Goal: Obtain resource: Obtain resource

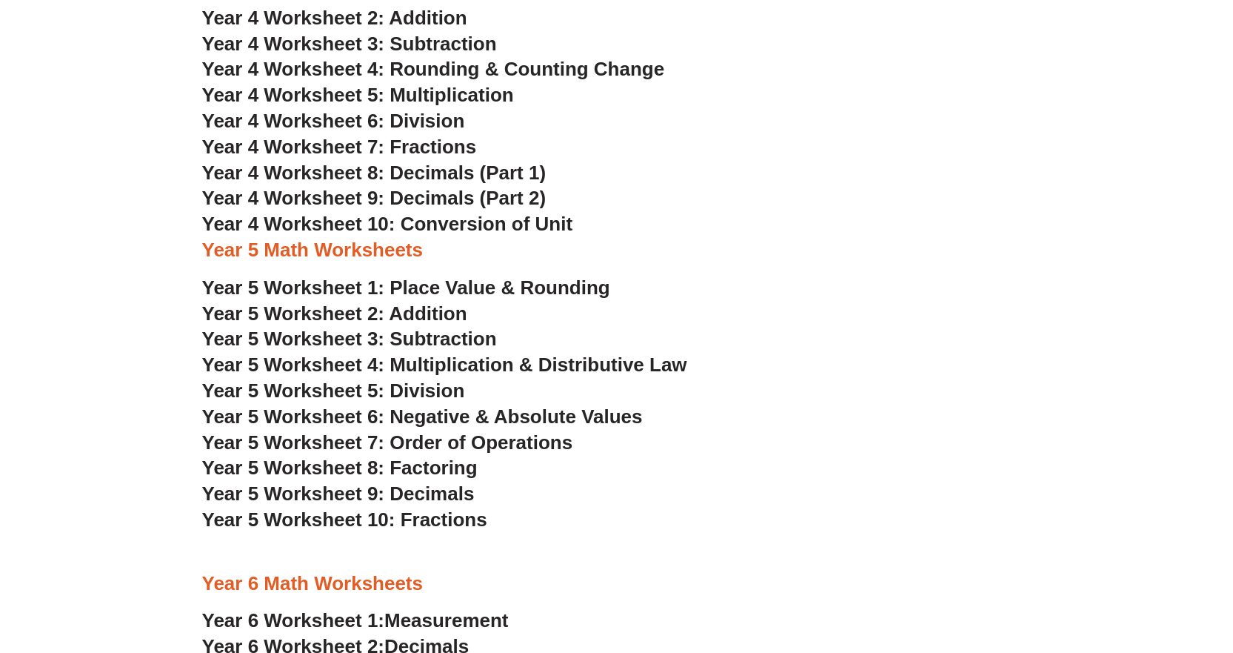
scroll to position [2667, 0]
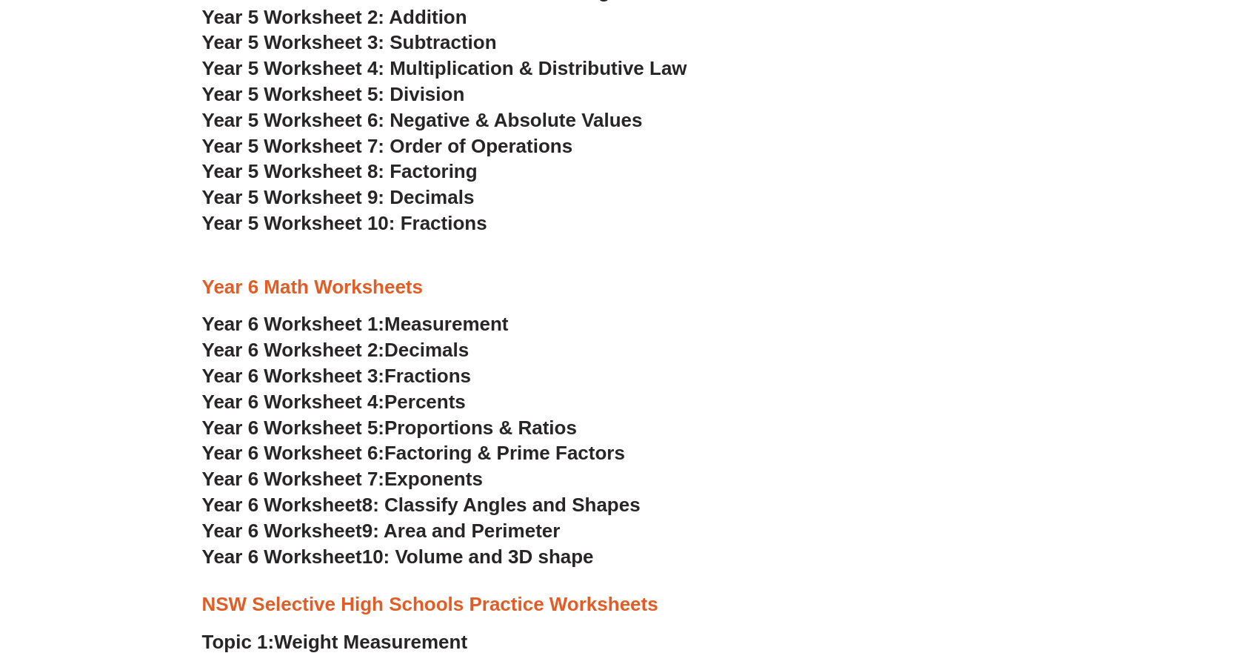
click at [318, 400] on span "Year 6 Worksheet 4:" at bounding box center [293, 401] width 183 height 22
click at [441, 374] on span "Fractions" at bounding box center [427, 375] width 87 height 22
click at [439, 345] on span "Decimals" at bounding box center [426, 350] width 84 height 22
click at [453, 329] on span "Measurement" at bounding box center [446, 324] width 124 height 22
click at [516, 424] on span "Proportions & Ratios" at bounding box center [480, 427] width 193 height 22
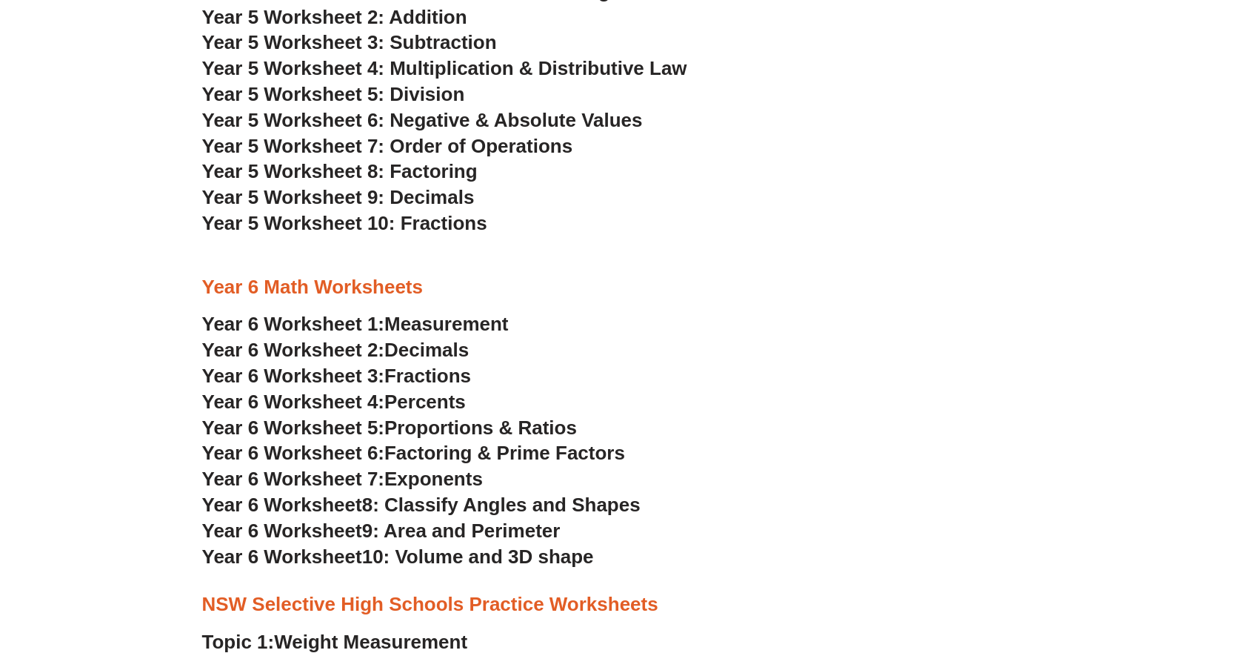
click at [504, 454] on span "Factoring & Prime Factors" at bounding box center [504, 453] width 241 height 22
click at [416, 480] on span "Exponents" at bounding box center [433, 478] width 99 height 22
click at [534, 505] on span "8: Classify Angles and Shapes" at bounding box center [501, 504] width 279 height 22
click at [519, 528] on span "9: Area and Perimeter" at bounding box center [461, 530] width 199 height 22
click at [502, 556] on span "10: Volume and 3D shape" at bounding box center [478, 556] width 232 height 22
